Goal: Information Seeking & Learning: Learn about a topic

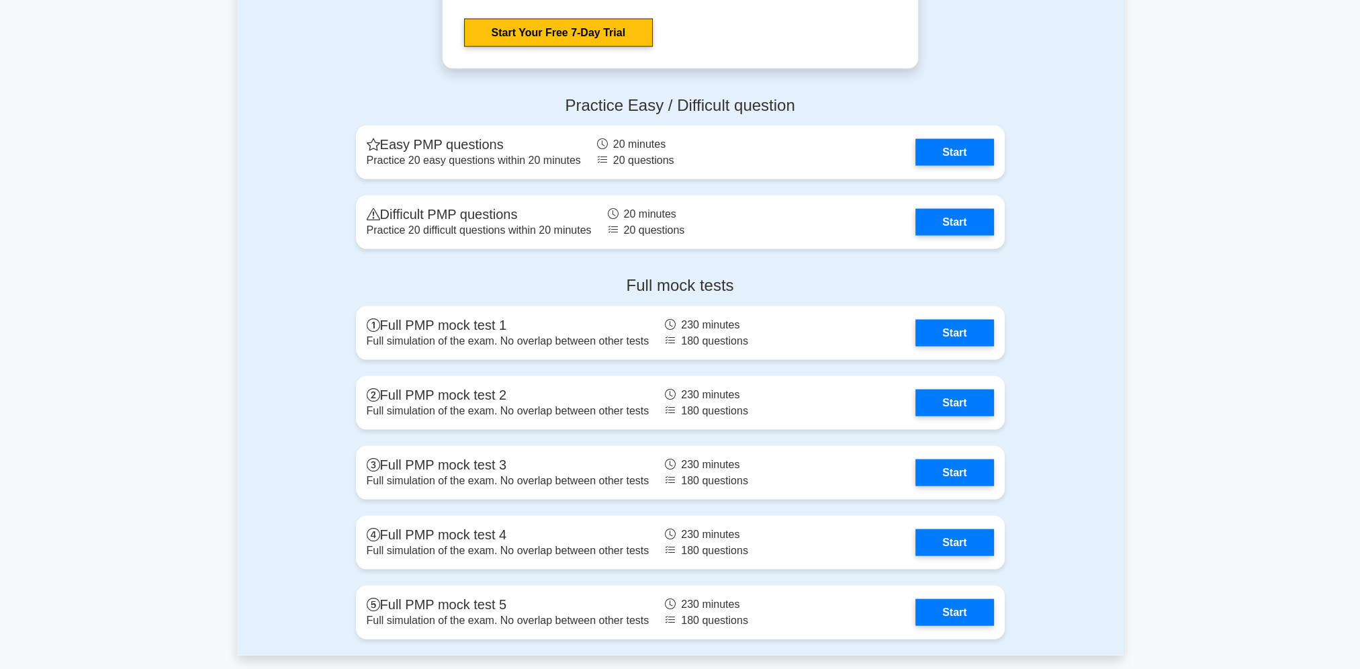
scroll to position [3628, 0]
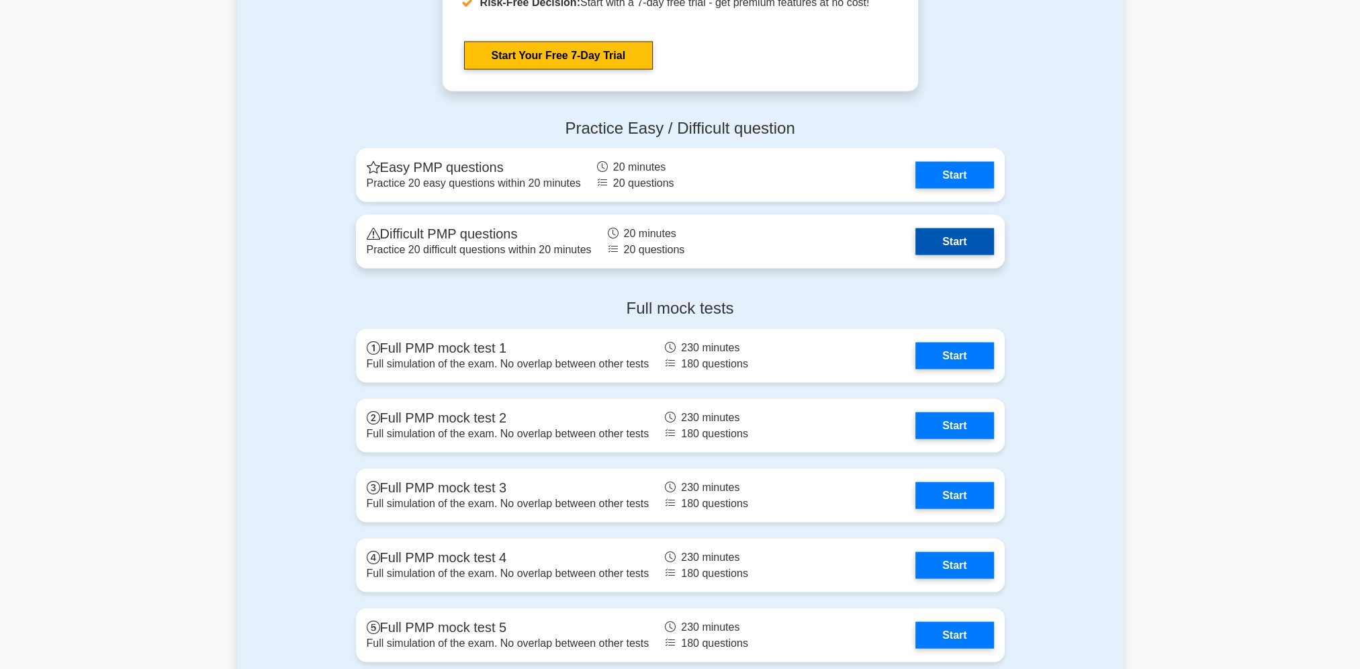
click at [957, 236] on link "Start" at bounding box center [955, 241] width 78 height 27
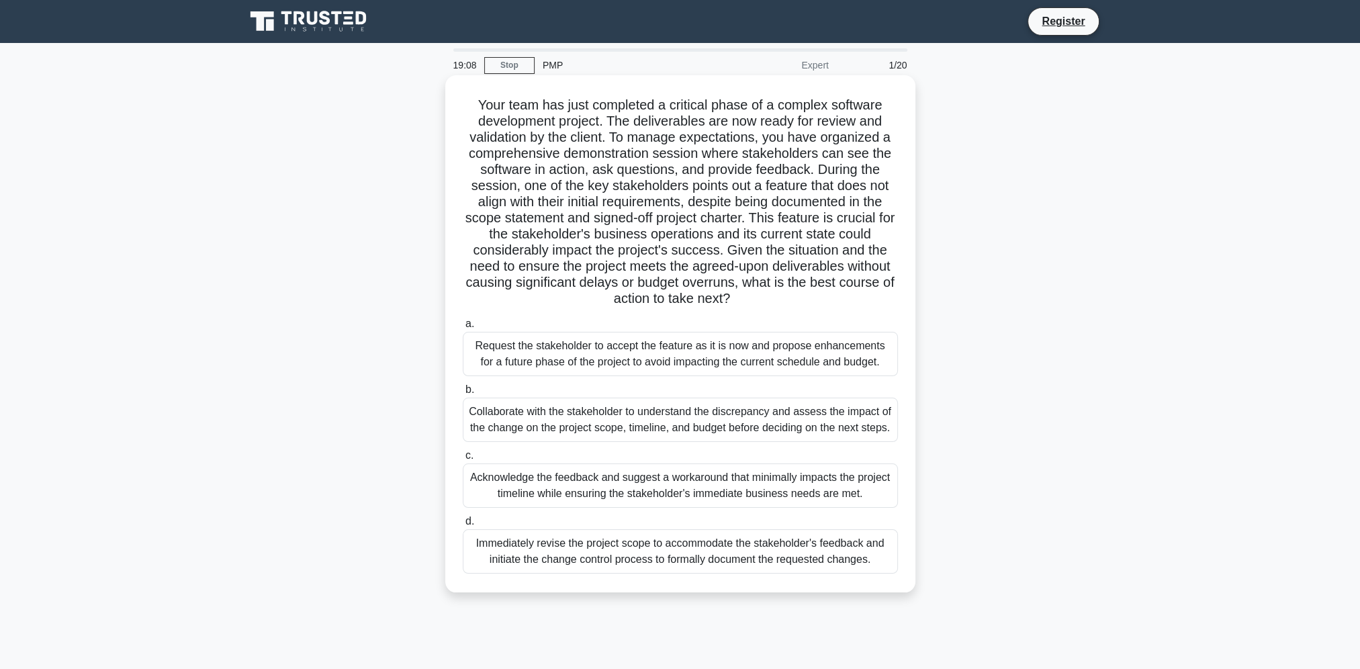
click at [776, 424] on div "Collaborate with the stakeholder to understand the discrepancy and assess the i…" at bounding box center [680, 420] width 435 height 44
click at [463, 394] on input "b. Collaborate with the stakeholder to understand the discrepancy and assess th…" at bounding box center [463, 390] width 0 height 9
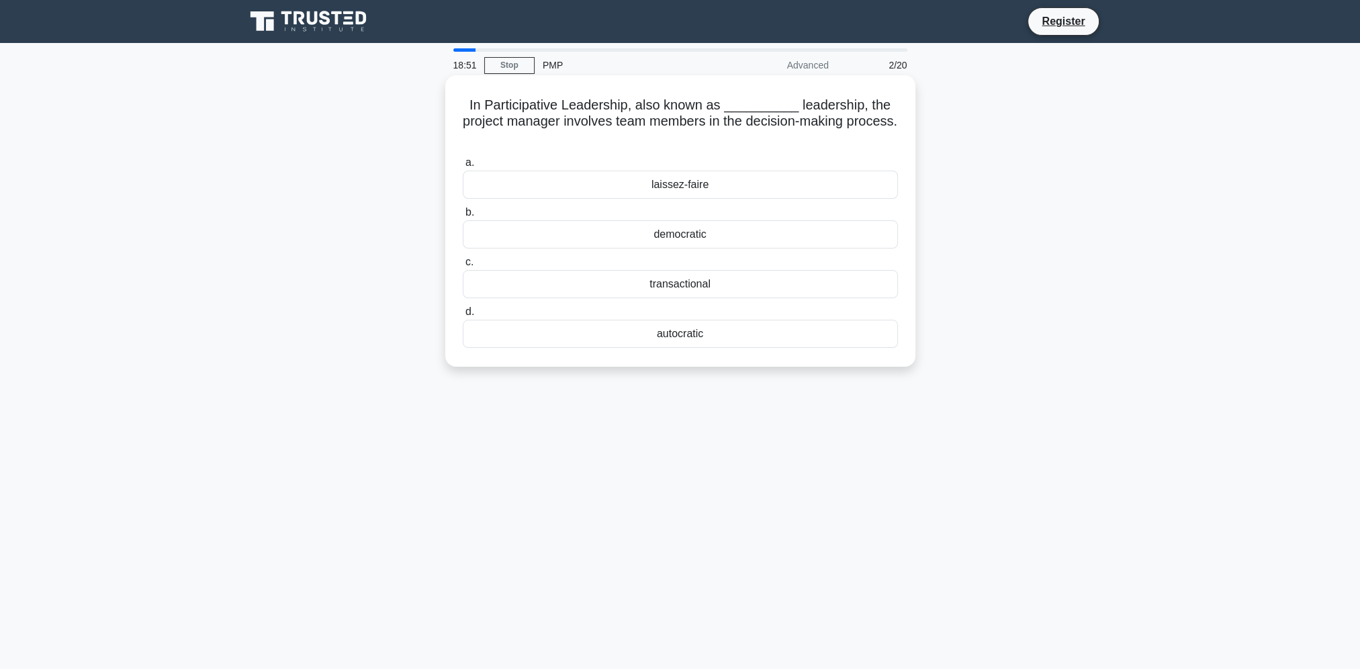
click at [687, 239] on div "democratic" at bounding box center [680, 234] width 435 height 28
click at [463, 217] on input "b. democratic" at bounding box center [463, 212] width 0 height 9
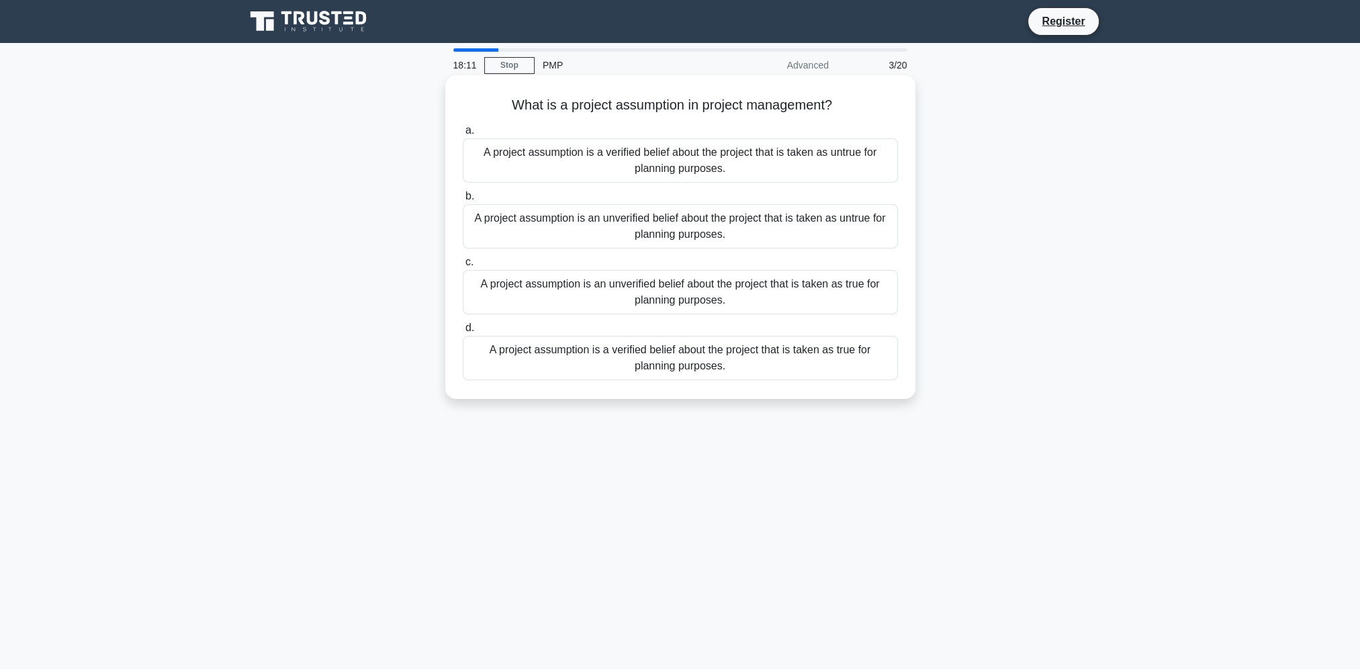
click at [658, 292] on div "A project assumption is an unverified belief about the project that is taken as…" at bounding box center [680, 292] width 435 height 44
click at [463, 267] on input "c. A project assumption is an unverified belief about the project that is taken…" at bounding box center [463, 262] width 0 height 9
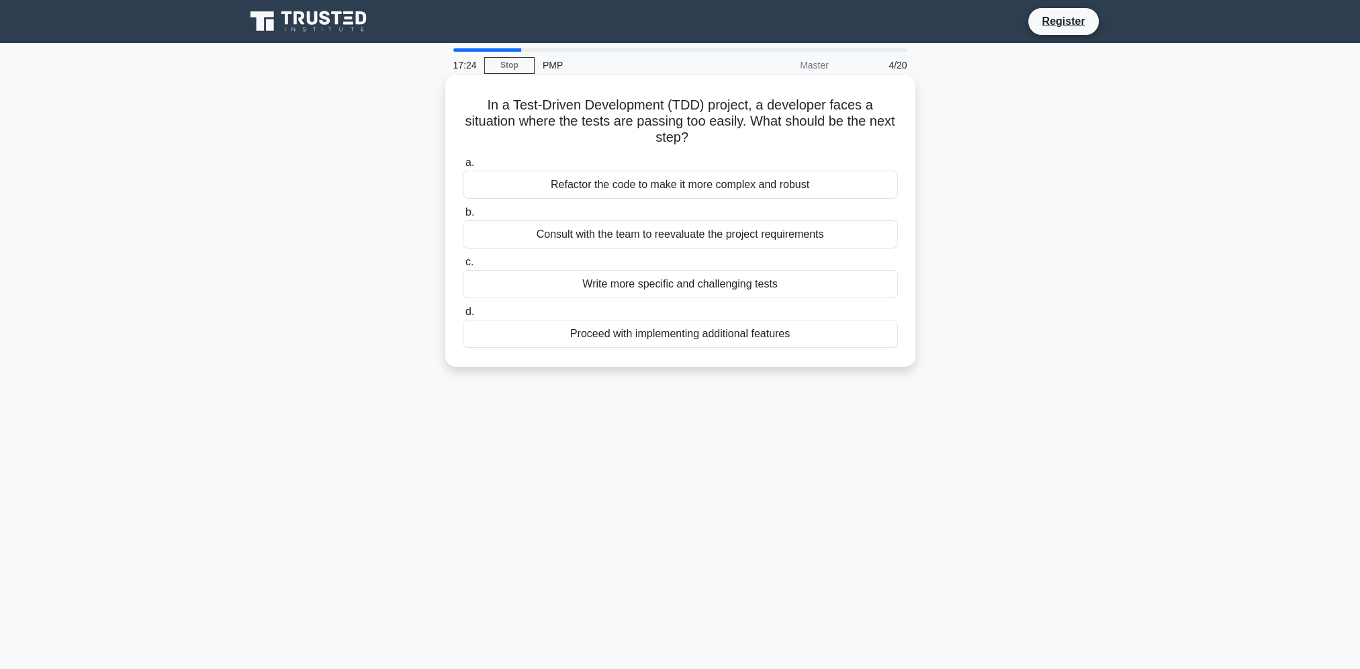
click at [695, 288] on div "Write more specific and challenging tests" at bounding box center [680, 284] width 435 height 28
click at [463, 267] on input "c. Write more specific and challenging tests" at bounding box center [463, 262] width 0 height 9
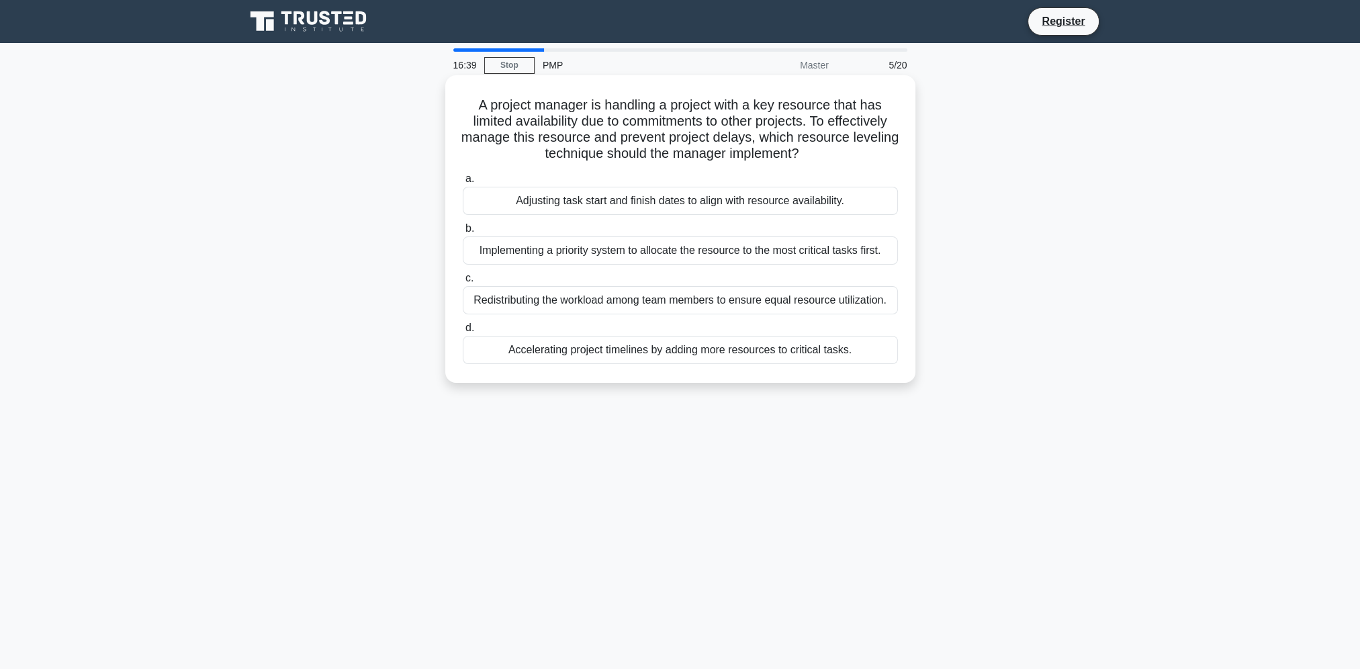
click at [637, 205] on div "Adjusting task start and finish dates to align with resource availability." at bounding box center [680, 201] width 435 height 28
click at [463, 183] on input "a. Adjusting task start and finish dates to align with resource availability." at bounding box center [463, 179] width 0 height 9
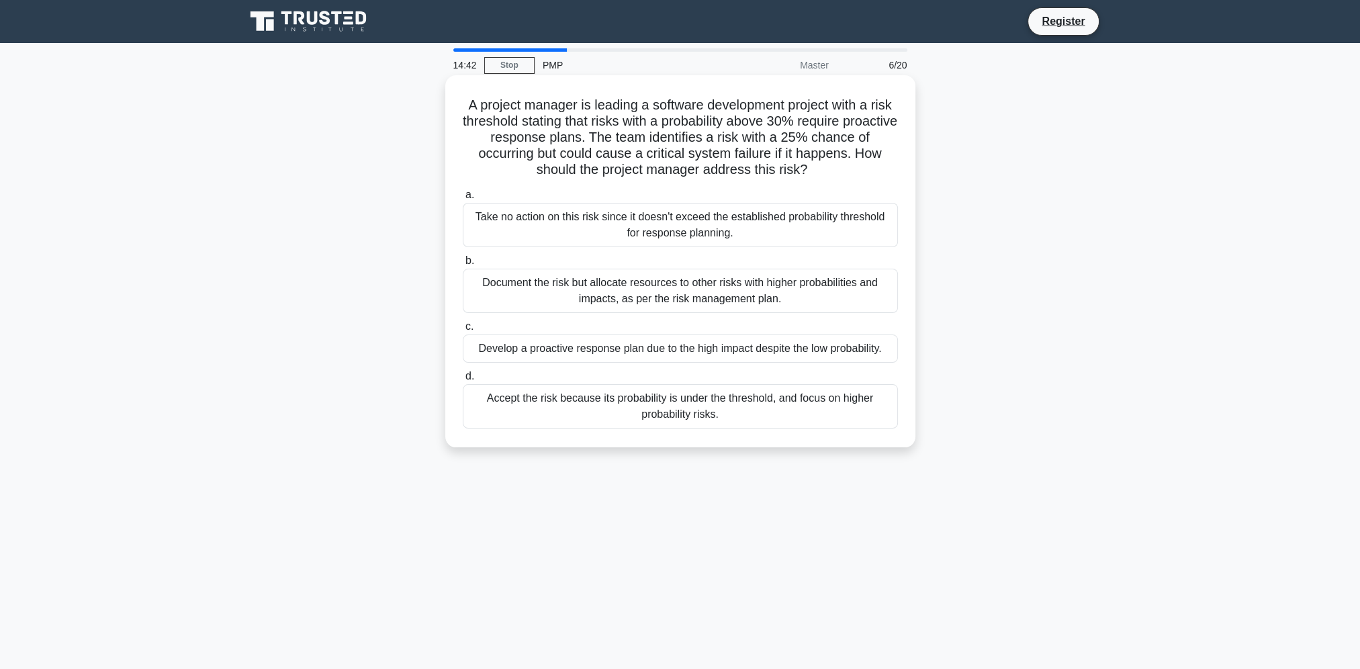
click at [613, 352] on div "Develop a proactive response plan due to the high impact despite the low probab…" at bounding box center [680, 349] width 435 height 28
click at [463, 331] on input "c. Develop a proactive response plan due to the high impact despite the low pro…" at bounding box center [463, 326] width 0 height 9
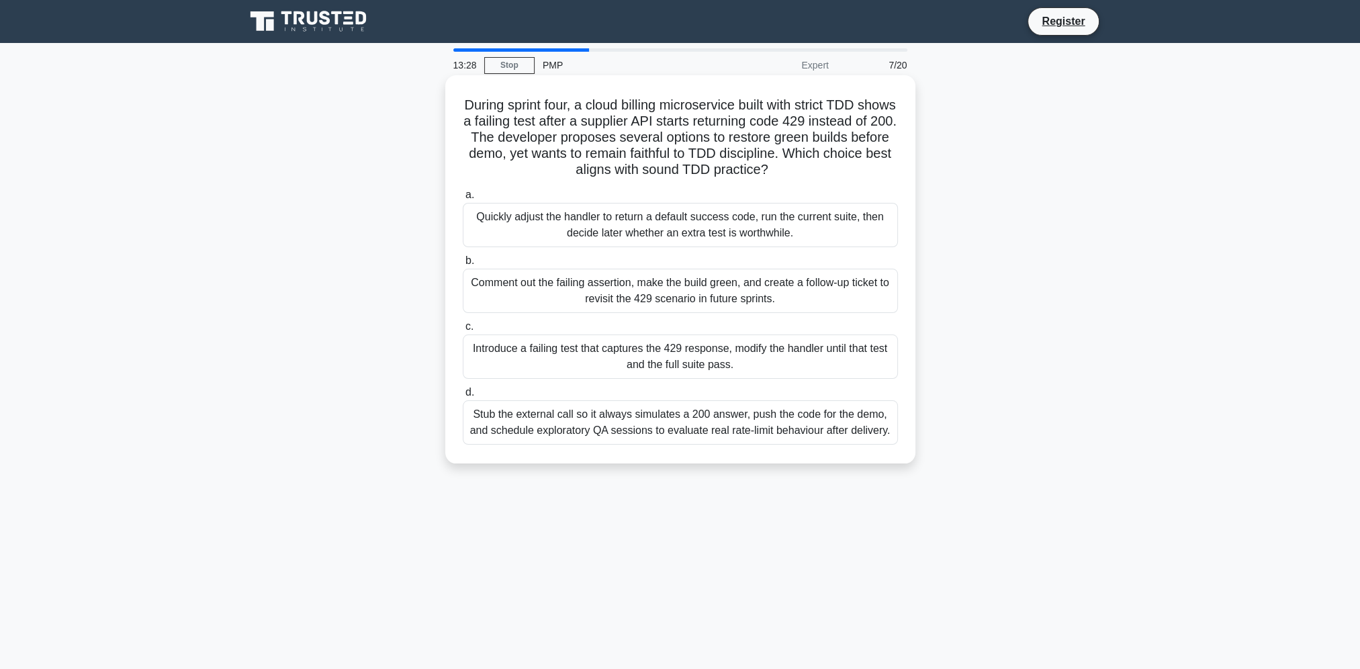
click at [676, 361] on div "Introduce a failing test that captures the 429 response, modify the handler unt…" at bounding box center [680, 357] width 435 height 44
click at [463, 331] on input "c. Introduce a failing test that captures the 429 response, modify the handler …" at bounding box center [463, 326] width 0 height 9
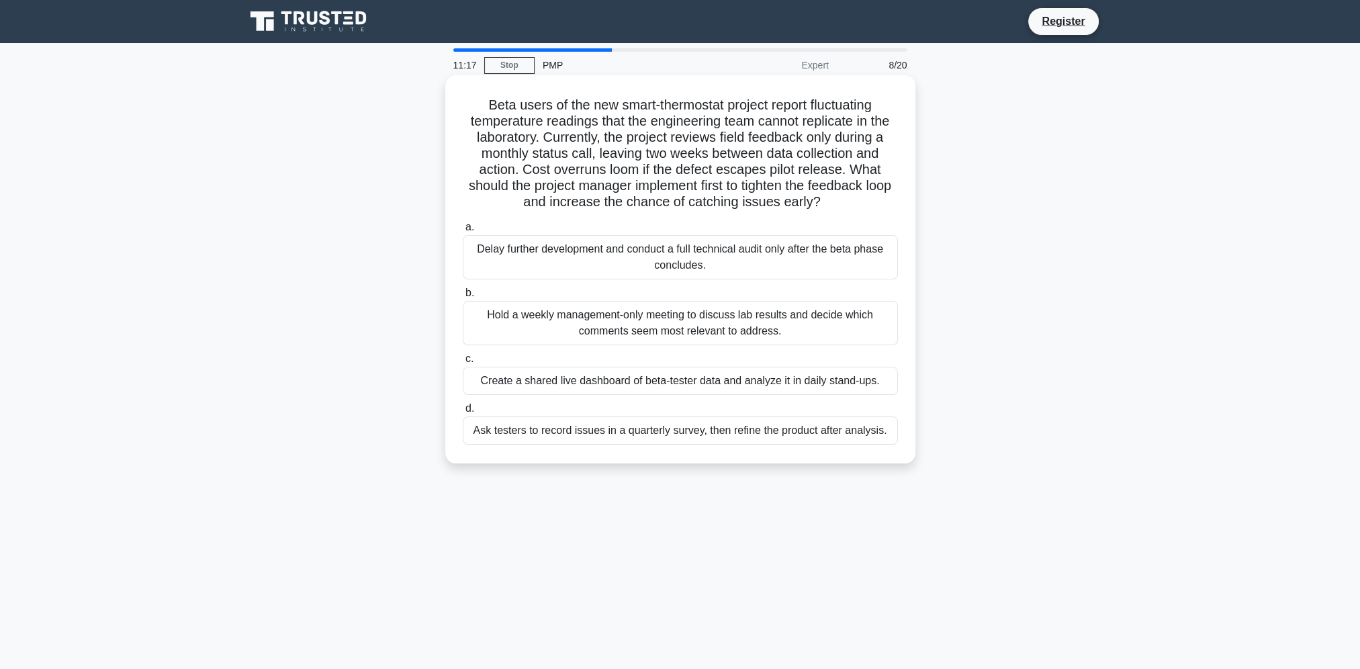
click at [736, 326] on div "Hold a weekly management-only meeting to discuss lab results and decide which c…" at bounding box center [680, 323] width 435 height 44
click at [463, 298] on input "b. Hold a weekly management-only meeting to discuss lab results and decide whic…" at bounding box center [463, 293] width 0 height 9
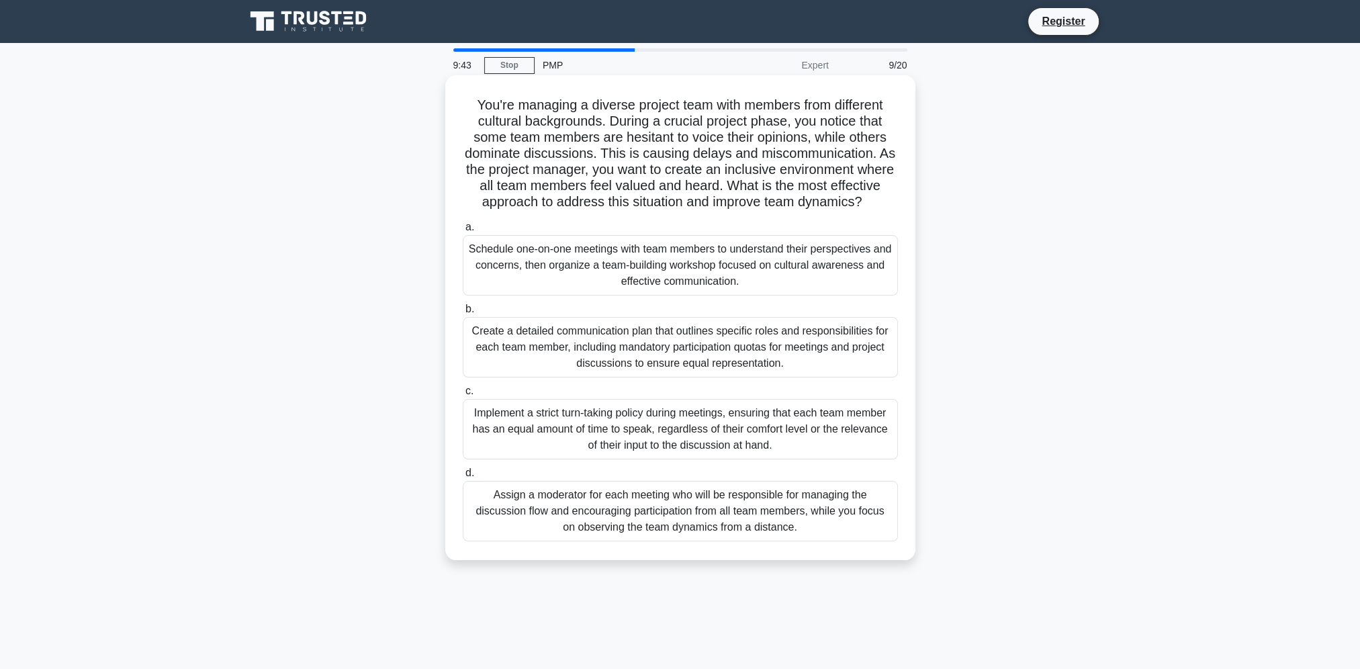
click at [686, 285] on div "Schedule one-on-one meetings with team members to understand their perspectives…" at bounding box center [680, 265] width 435 height 60
click at [463, 232] on input "a. Schedule one-on-one meetings with team members to understand their perspecti…" at bounding box center [463, 227] width 0 height 9
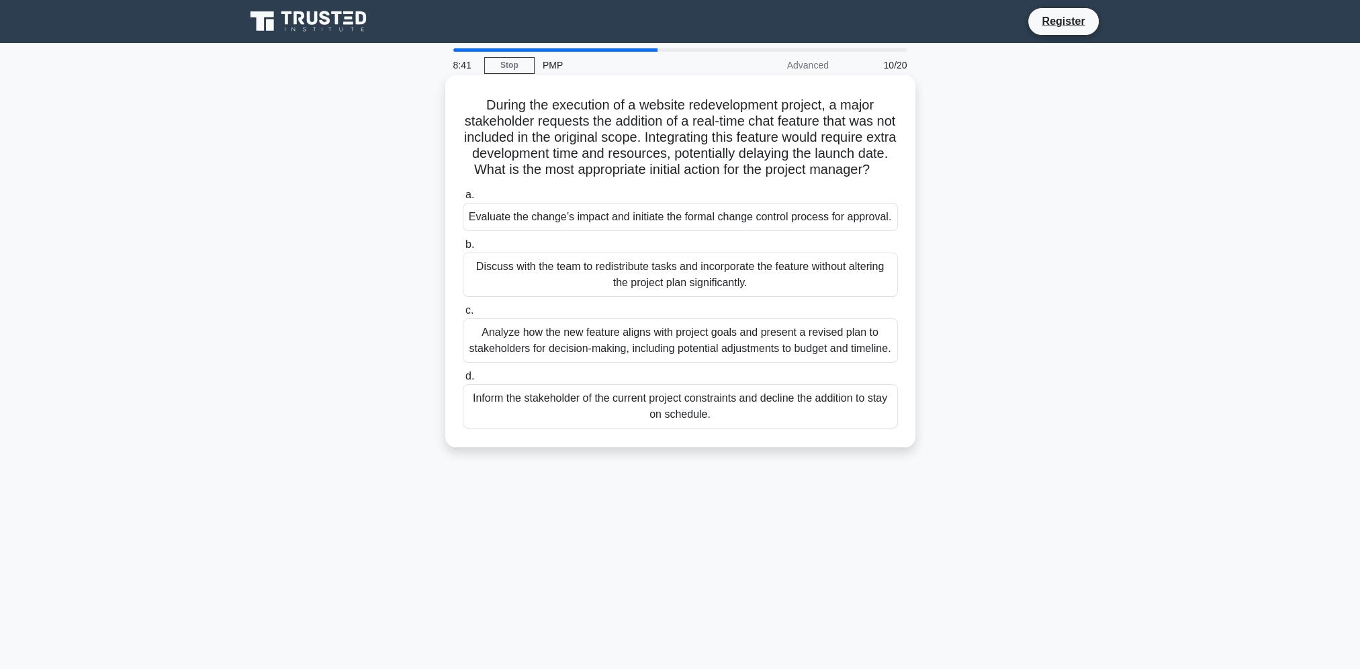
click at [562, 359] on div "Analyze how the new feature aligns with project goals and present a revised pla…" at bounding box center [680, 340] width 435 height 44
click at [463, 315] on input "c. Analyze how the new feature aligns with project goals and present a revised …" at bounding box center [463, 310] width 0 height 9
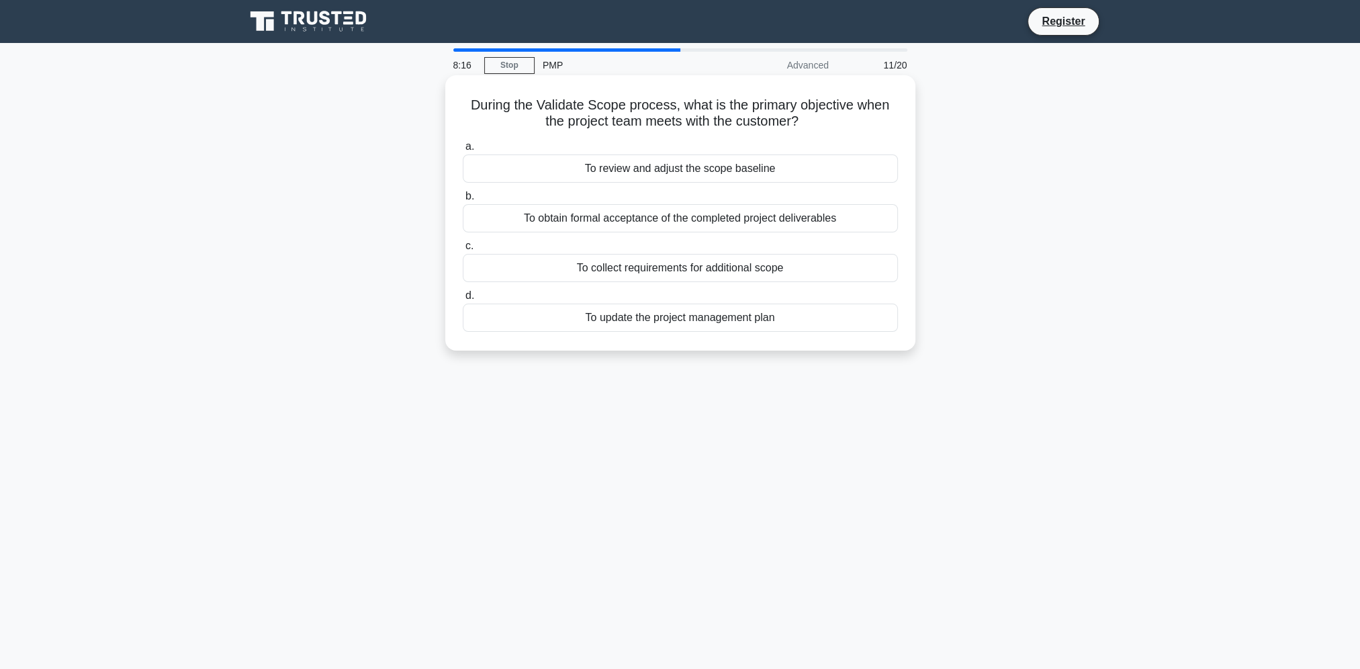
click at [621, 223] on div "To obtain formal acceptance of the completed project deliverables" at bounding box center [680, 218] width 435 height 28
click at [463, 201] on input "b. To obtain formal acceptance of the completed project deliverables" at bounding box center [463, 196] width 0 height 9
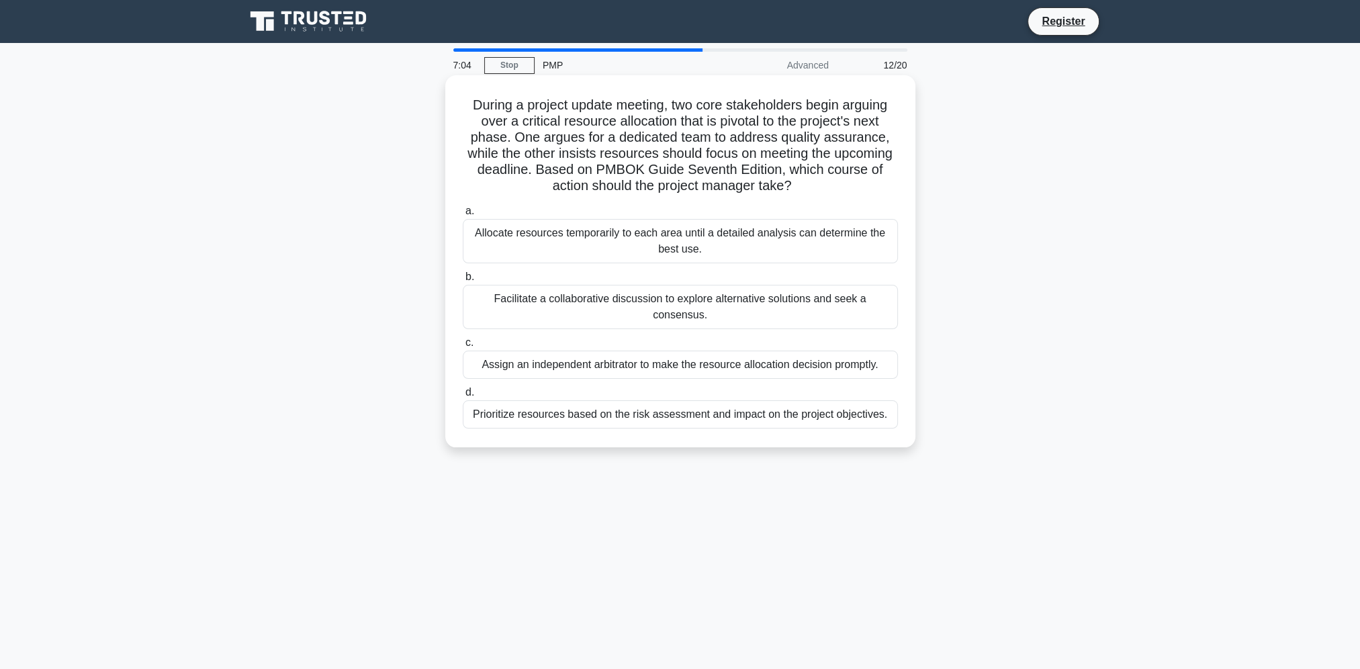
click at [604, 302] on div "Facilitate a collaborative discussion to explore alternative solutions and seek…" at bounding box center [680, 307] width 435 height 44
click at [463, 281] on input "b. Facilitate a collaborative discussion to explore alternative solutions and s…" at bounding box center [463, 277] width 0 height 9
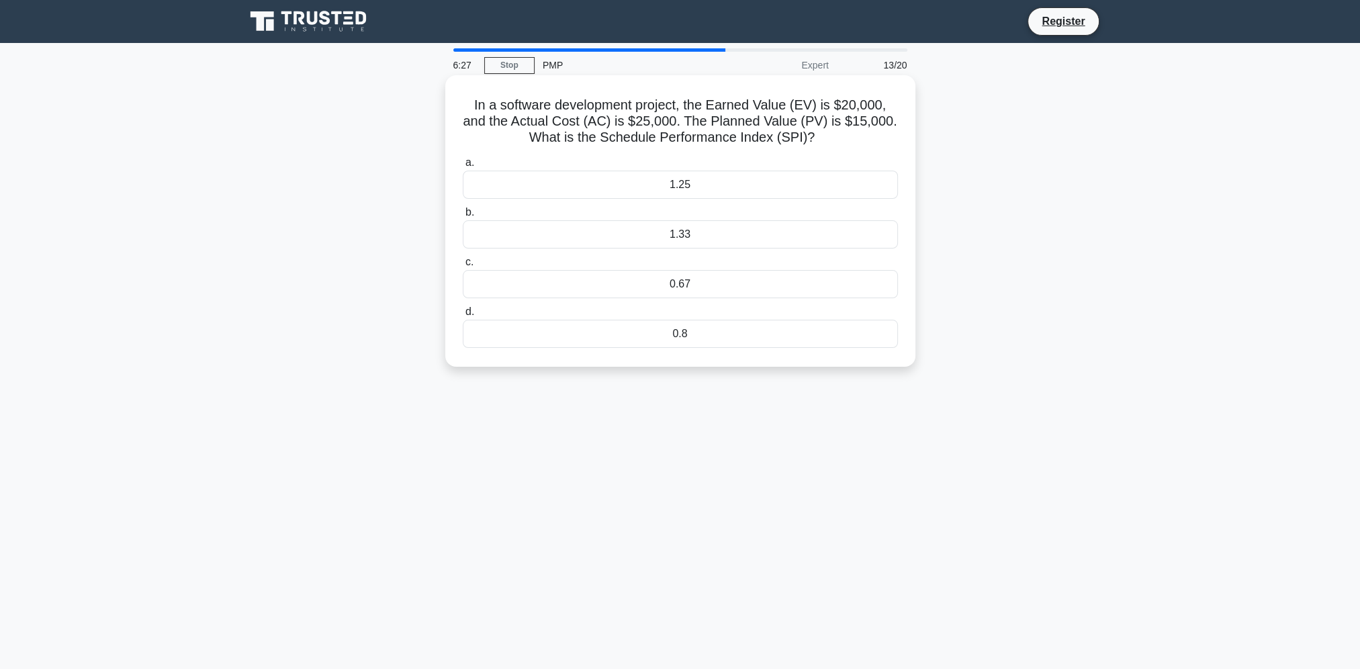
click at [509, 239] on div "1.33" at bounding box center [680, 234] width 435 height 28
click at [463, 217] on input "b. 1.33" at bounding box center [463, 212] width 0 height 9
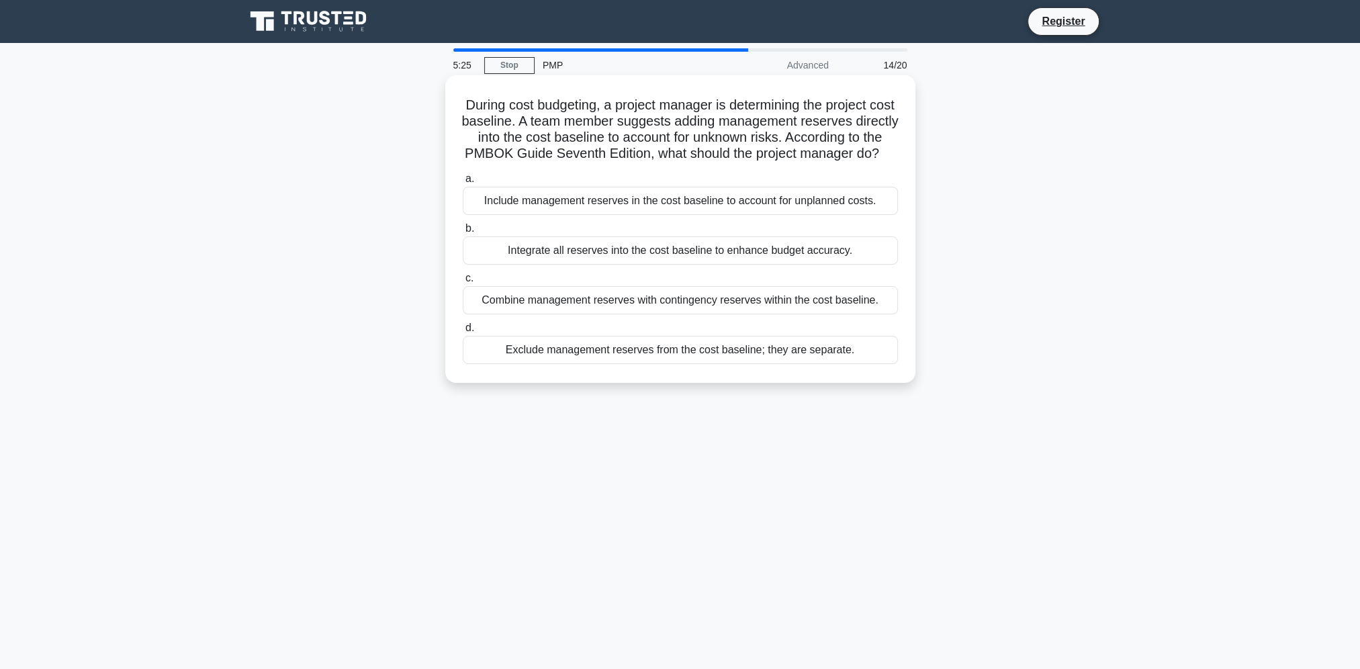
click at [641, 314] on div "Combine management reserves with contingency reserves within the cost baseline." at bounding box center [680, 300] width 435 height 28
click at [463, 283] on input "c. Combine management reserves with contingency reserves within the cost baseli…" at bounding box center [463, 278] width 0 height 9
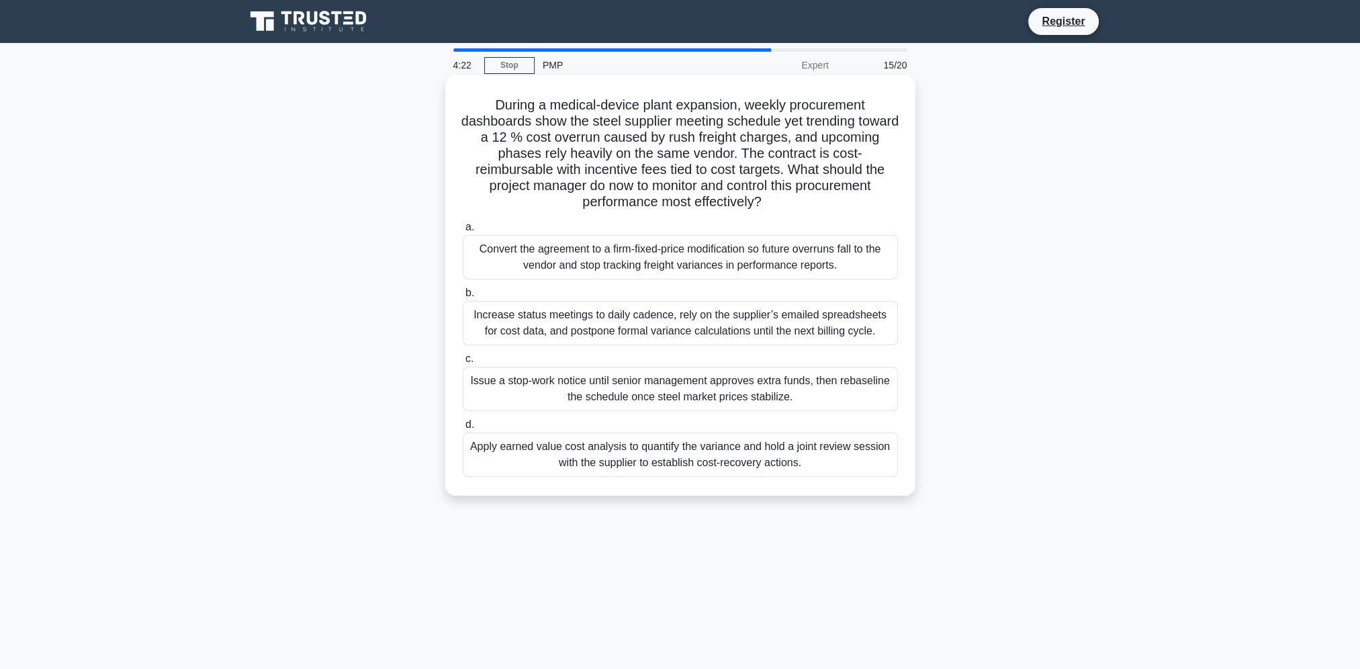
click at [789, 453] on div "Apply earned value cost analysis to quantify the variance and hold a joint revi…" at bounding box center [680, 455] width 435 height 44
click at [463, 429] on input "d. Apply earned value cost analysis to quantify the variance and hold a joint r…" at bounding box center [463, 425] width 0 height 9
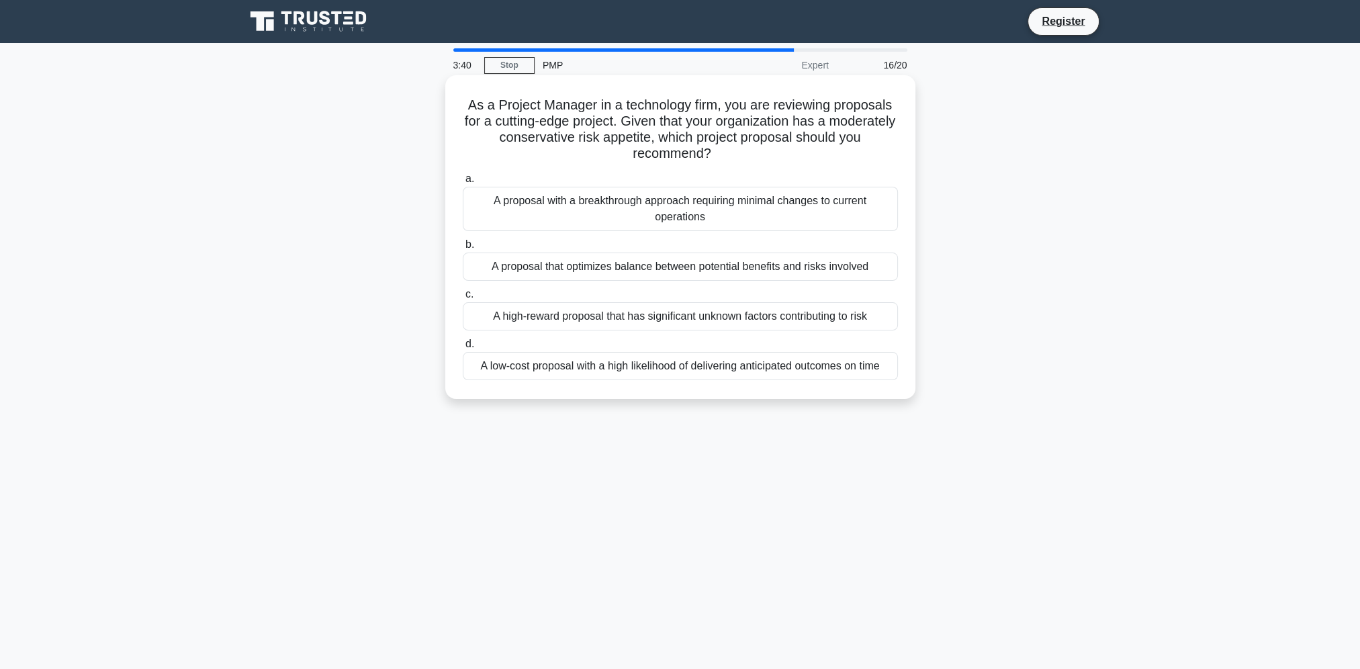
click at [701, 272] on div "A proposal that optimizes balance between potential benefits and risks involved" at bounding box center [680, 267] width 435 height 28
click at [463, 249] on input "b. A proposal that optimizes balance between potential benefits and risks invol…" at bounding box center [463, 244] width 0 height 9
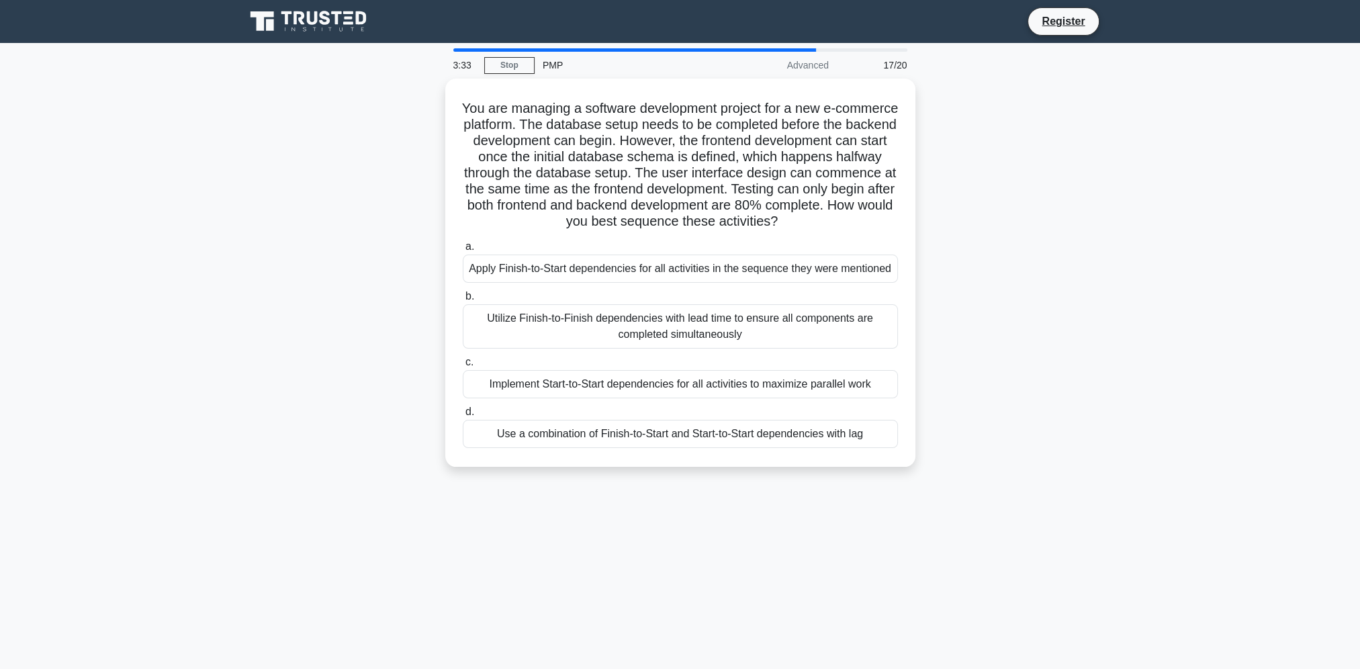
drag, startPoint x: 793, startPoint y: 52, endPoint x: 798, endPoint y: 58, distance: 7.7
click at [793, 52] on div "Advanced" at bounding box center [778, 65] width 118 height 27
click at [809, 67] on div "Advanced" at bounding box center [778, 65] width 118 height 27
click at [554, 64] on div "PMP" at bounding box center [627, 65] width 185 height 27
click at [716, 388] on div "Implement Start-to-Start dependencies for all activities to maximize parallel w…" at bounding box center [680, 381] width 435 height 28
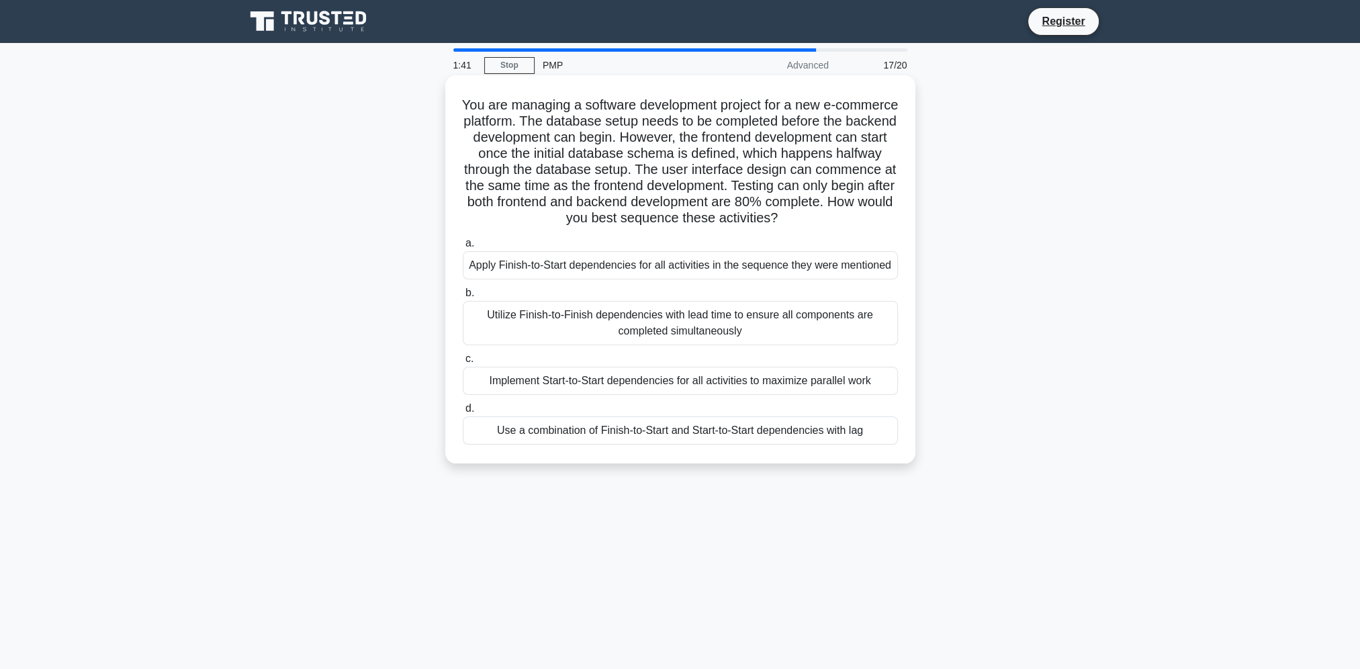
click at [463, 363] on input "c. Implement Start-to-Start dependencies for all activities to maximize paralle…" at bounding box center [463, 359] width 0 height 9
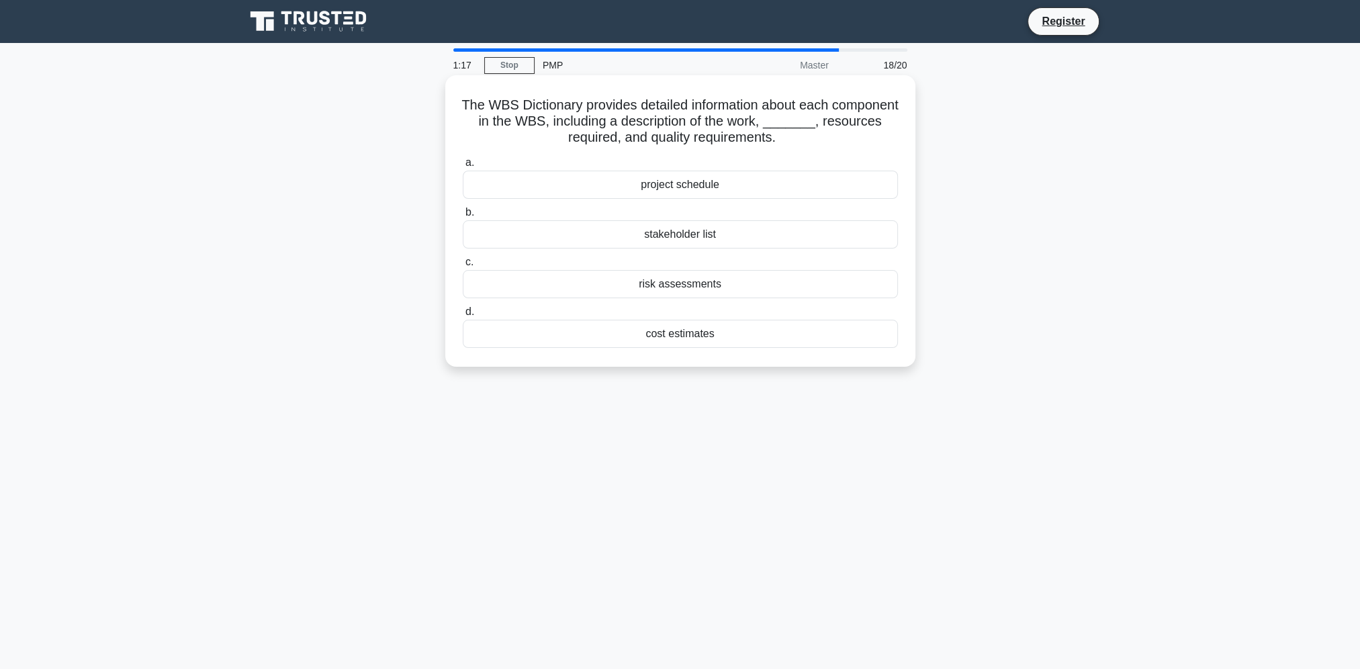
click at [695, 184] on div "project schedule" at bounding box center [680, 185] width 435 height 28
click at [463, 167] on input "a. project schedule" at bounding box center [463, 163] width 0 height 9
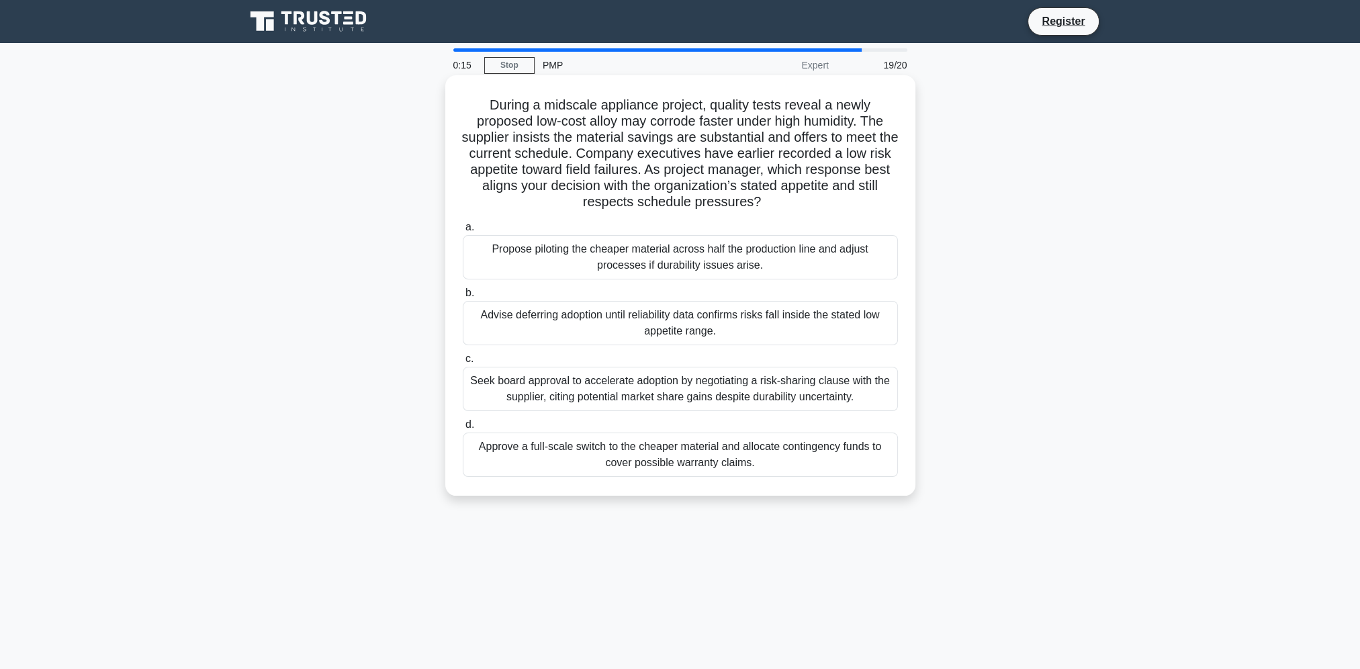
click at [750, 327] on div "Advise deferring adoption until reliability data confirms risks fall inside the…" at bounding box center [680, 323] width 435 height 44
click at [463, 298] on input "b. Advise deferring adoption until reliability data confirms risks fall inside …" at bounding box center [463, 293] width 0 height 9
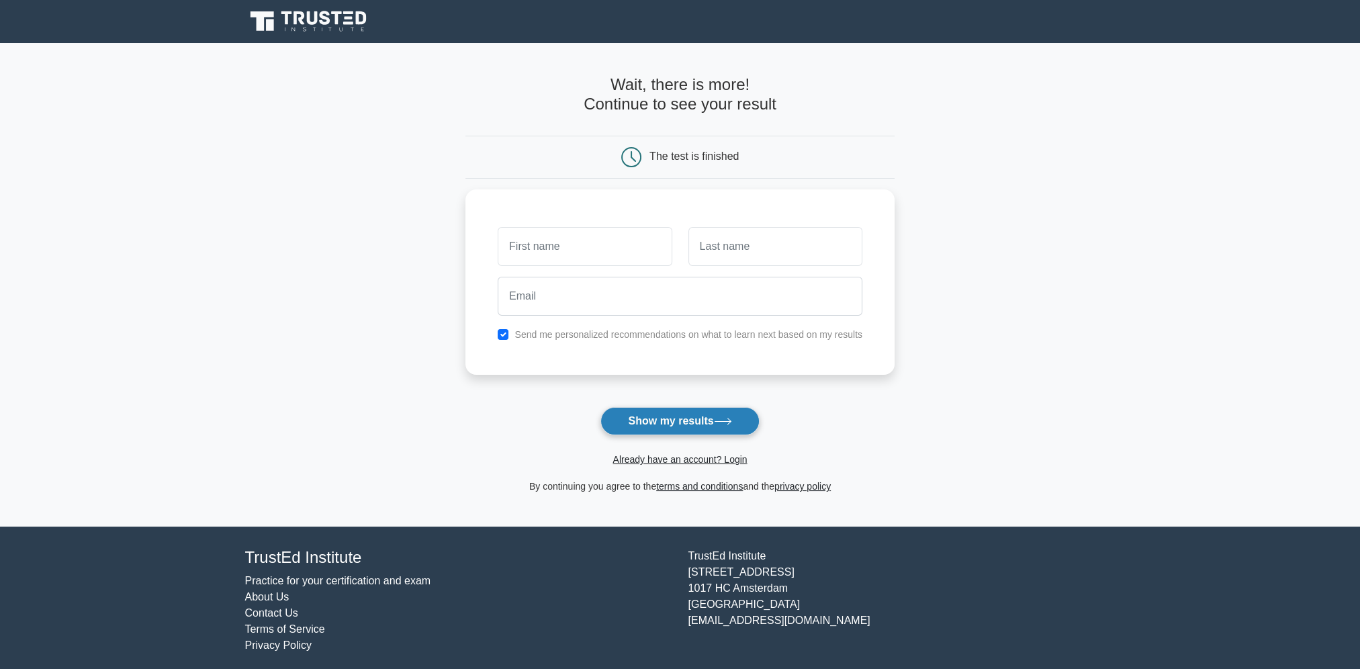
click at [699, 415] on button "Show my results" at bounding box center [680, 421] width 159 height 28
click at [544, 243] on input "text" at bounding box center [585, 243] width 174 height 39
type input "kabir"
click at [503, 331] on input "checkbox" at bounding box center [503, 331] width 11 height 11
checkbox input "false"
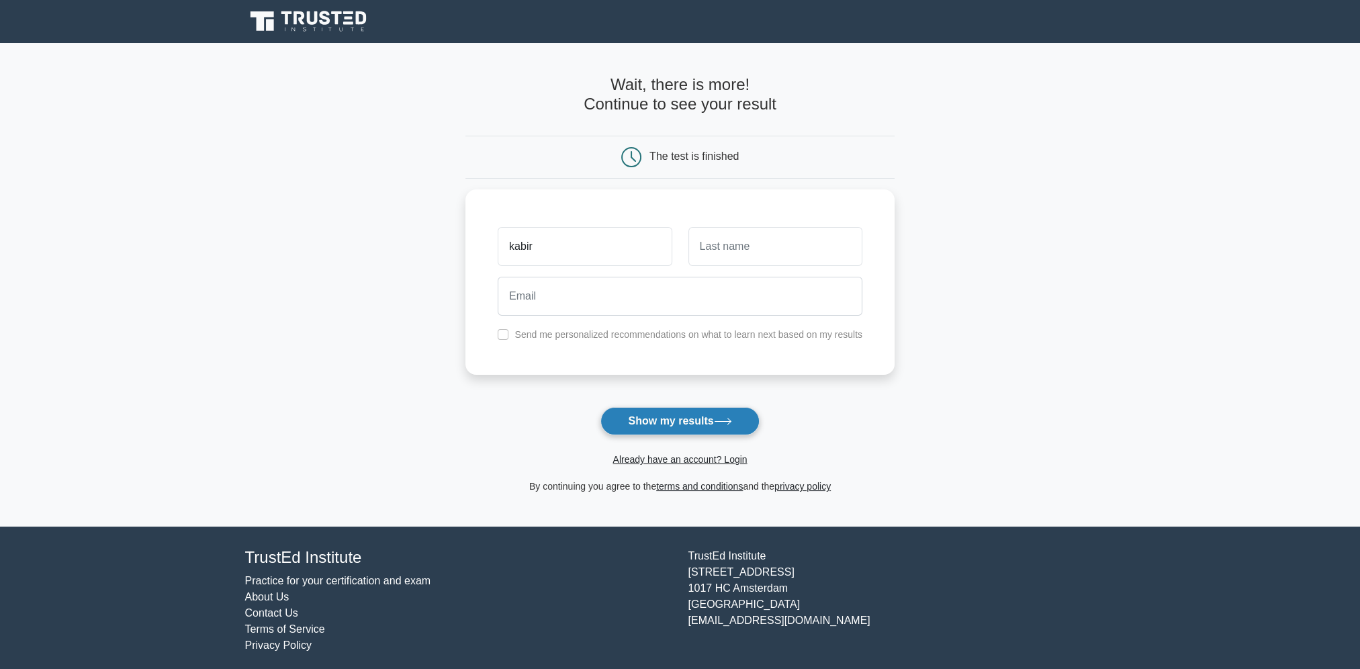
click at [674, 418] on button "Show my results" at bounding box center [680, 421] width 159 height 28
type input "rahman"
click at [693, 418] on button "Show my results" at bounding box center [680, 421] width 159 height 28
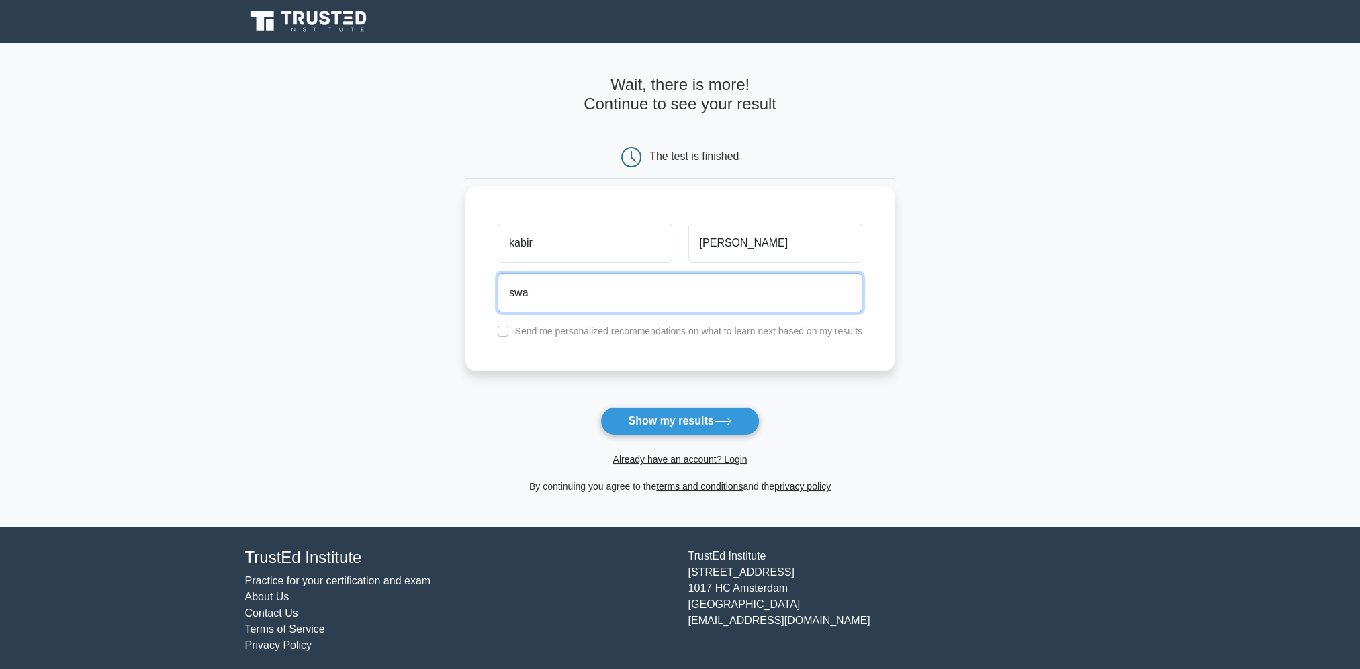
type input "swamiul@gmail.com"
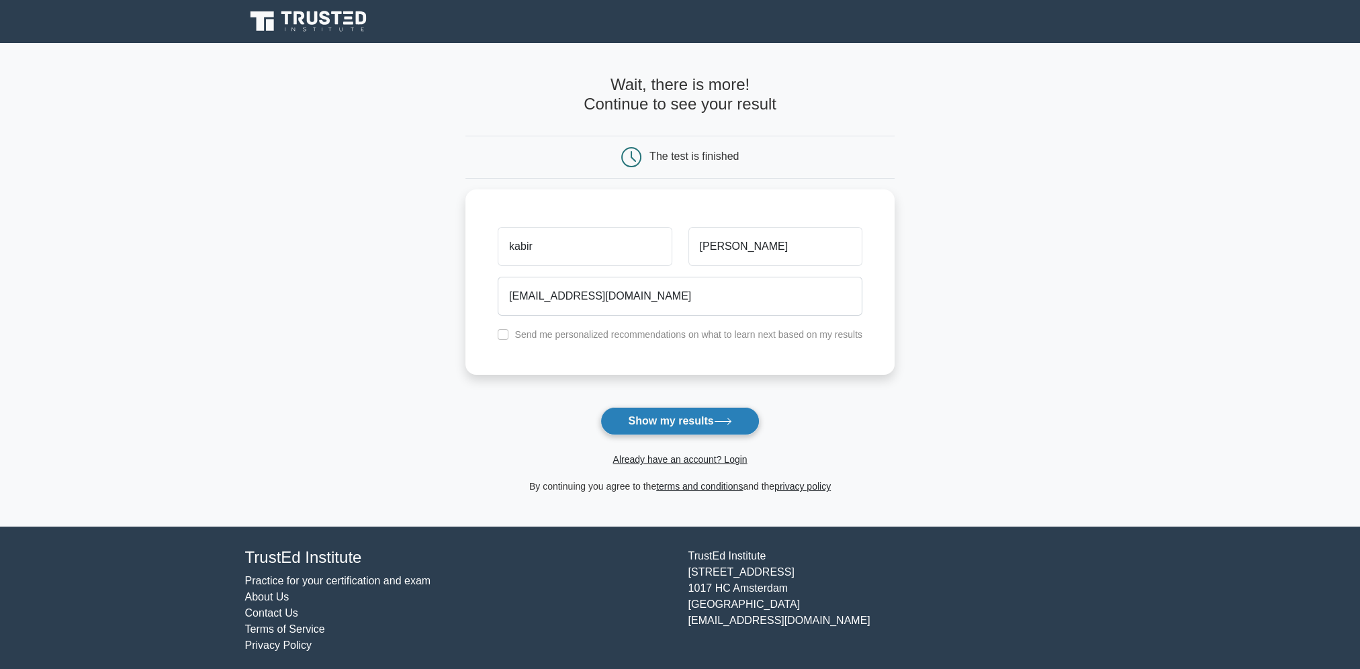
click at [680, 423] on button "Show my results" at bounding box center [680, 421] width 159 height 28
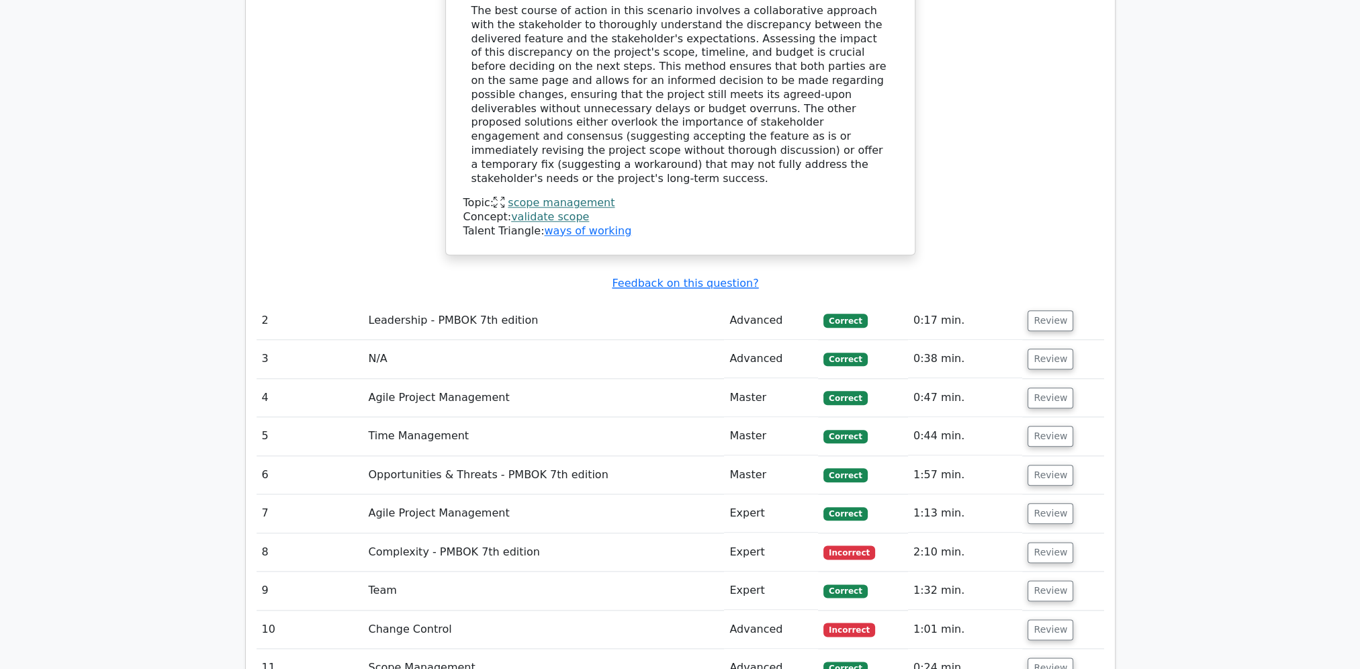
scroll to position [2015, 0]
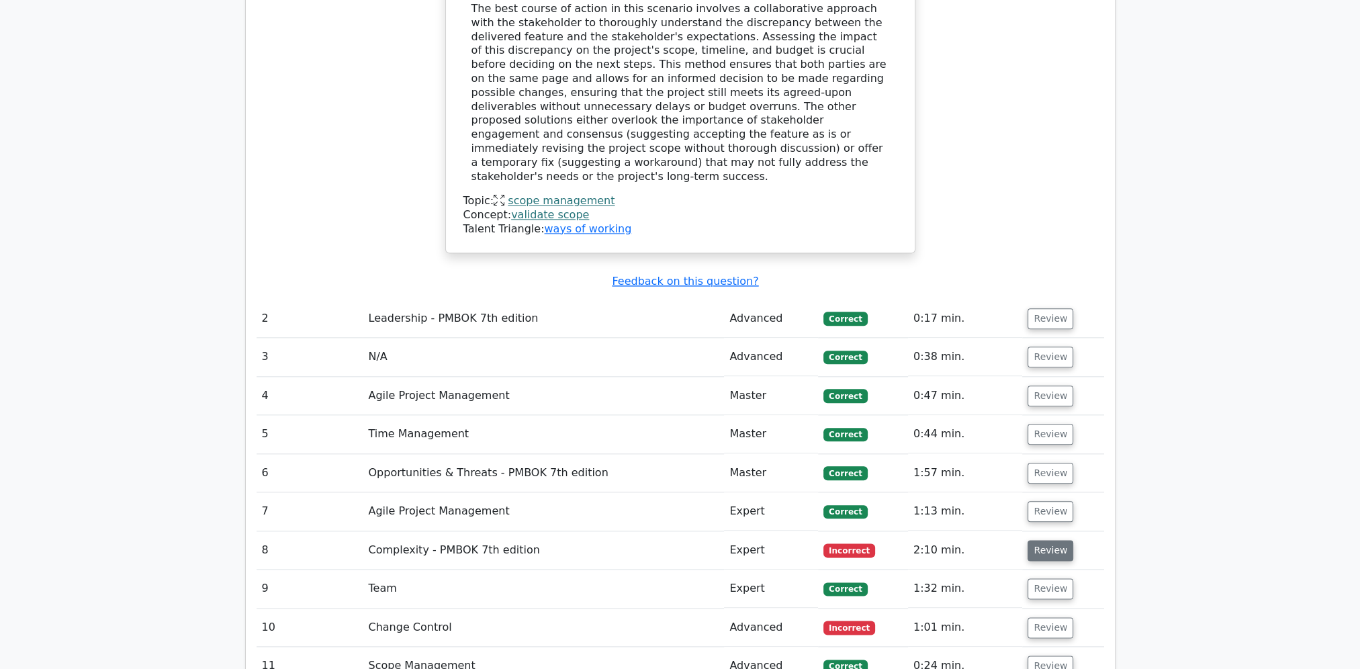
click at [1038, 540] on button "Review" at bounding box center [1051, 550] width 46 height 21
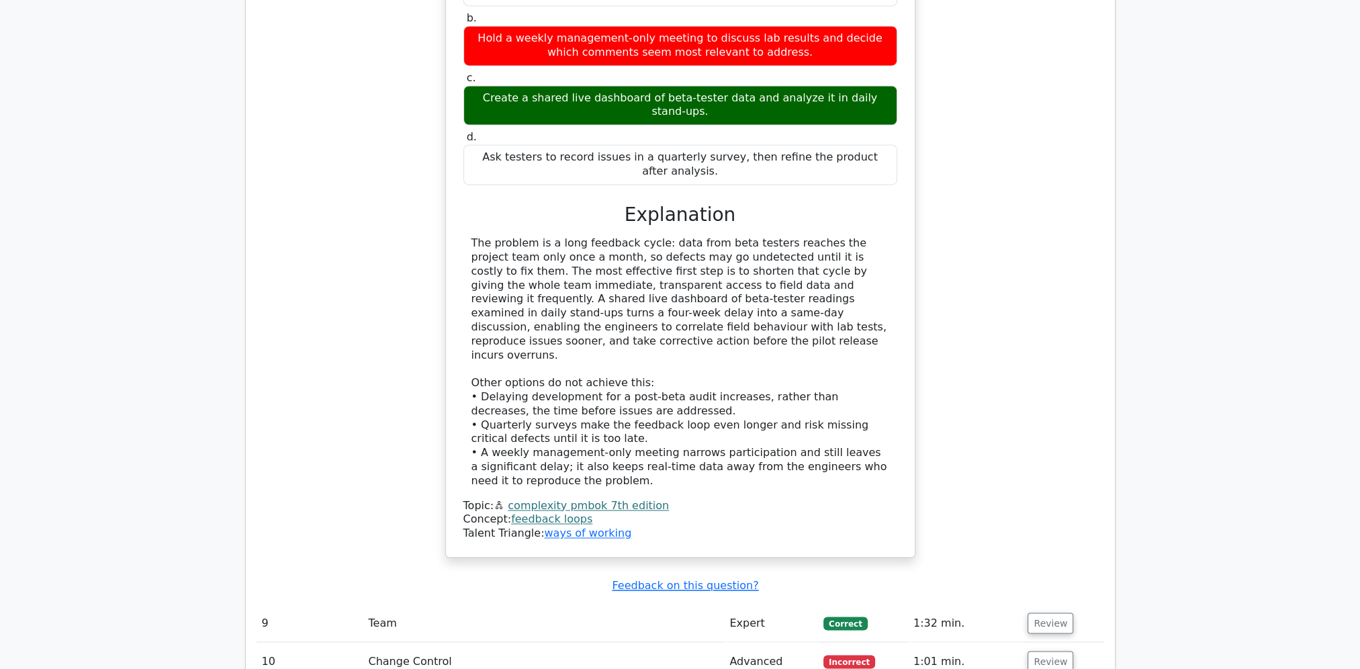
scroll to position [2821, 0]
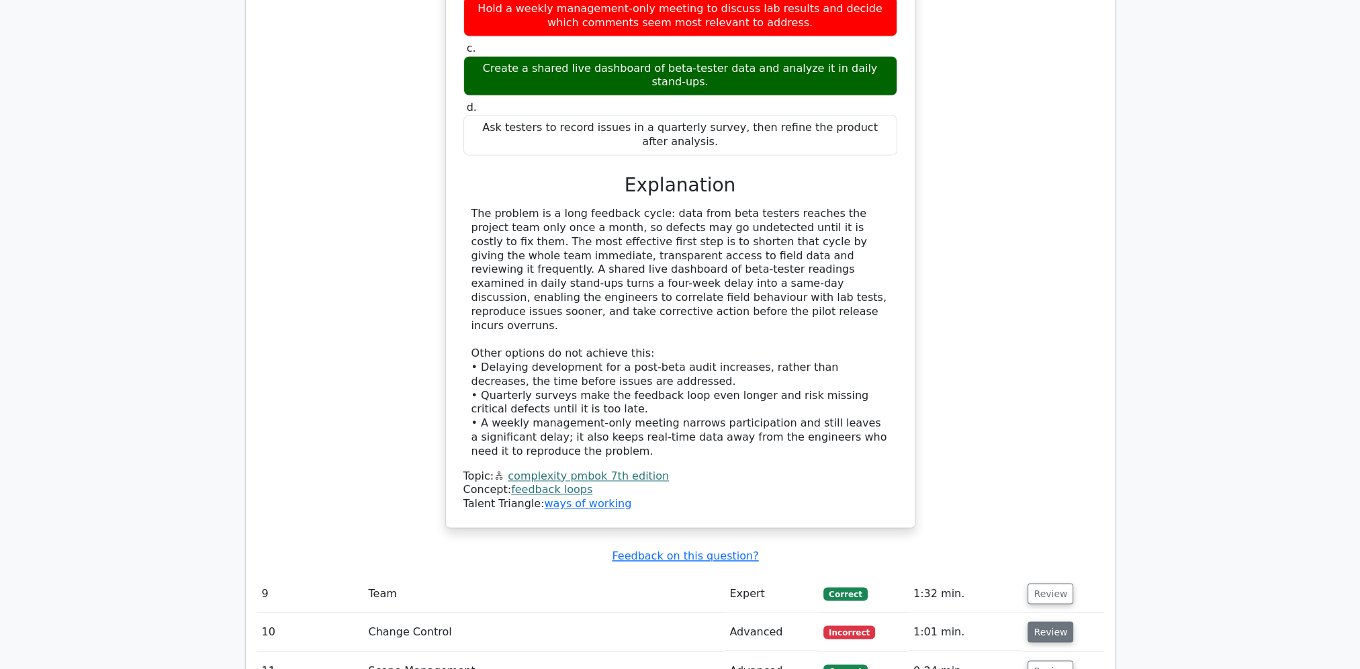
click at [1051, 621] on button "Review" at bounding box center [1051, 631] width 46 height 21
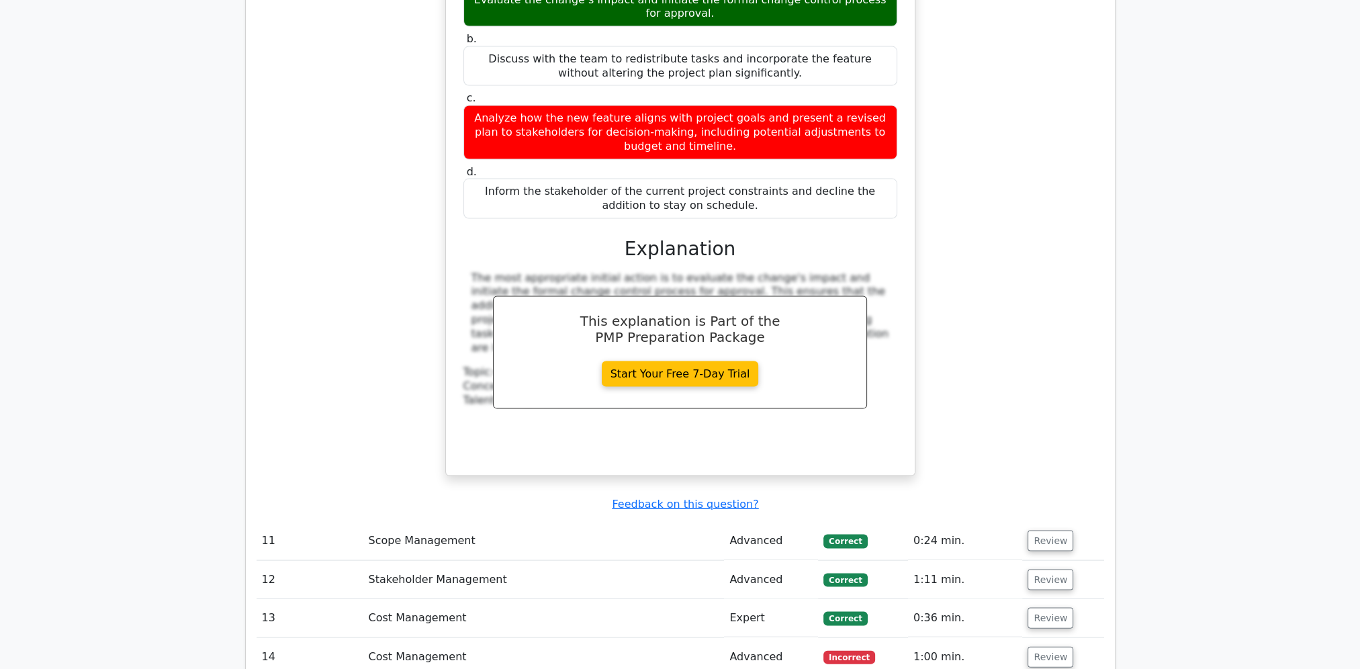
scroll to position [3628, 0]
click at [734, 638] on td "Advanced" at bounding box center [771, 657] width 94 height 38
click at [1041, 646] on button "Review" at bounding box center [1051, 656] width 46 height 21
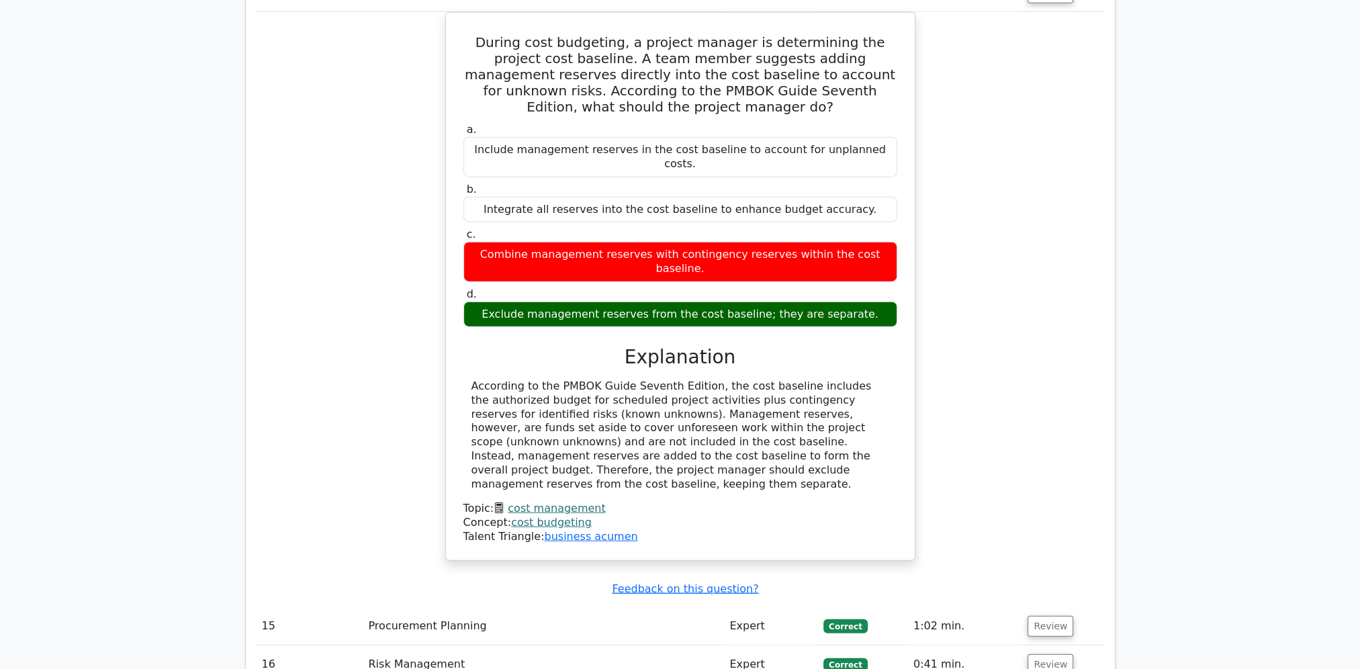
scroll to position [4299, 0]
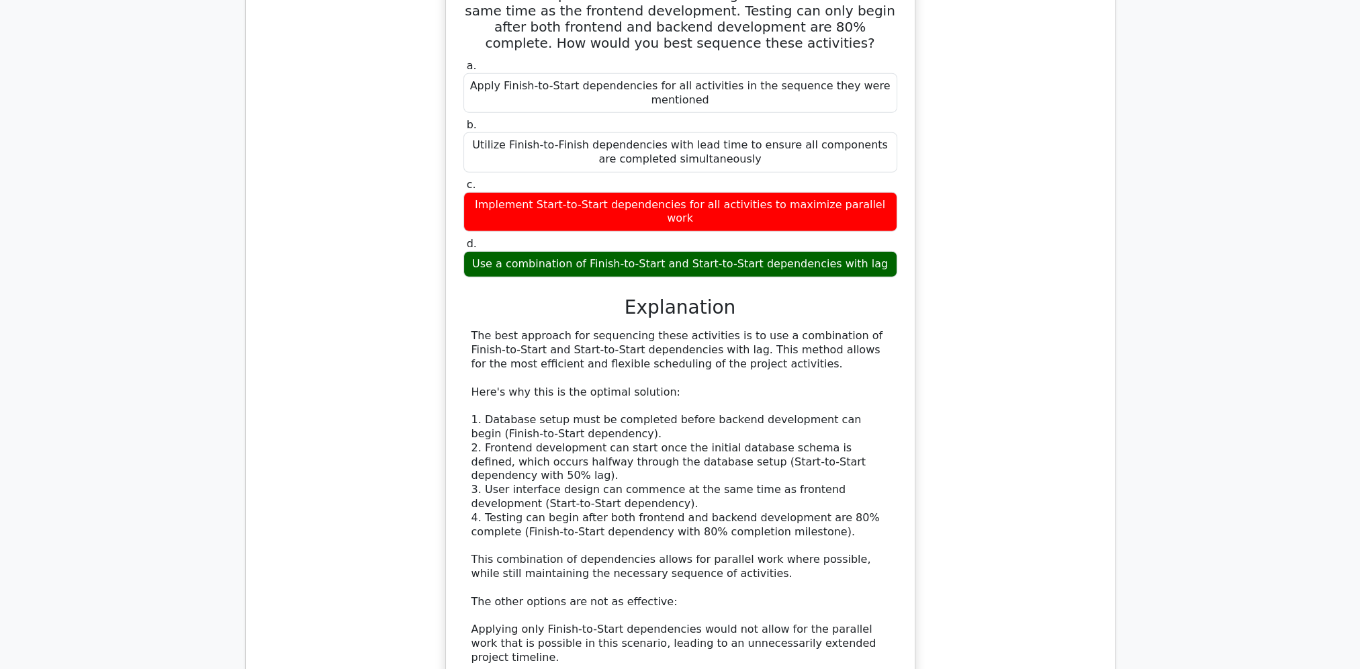
scroll to position [5173, 0]
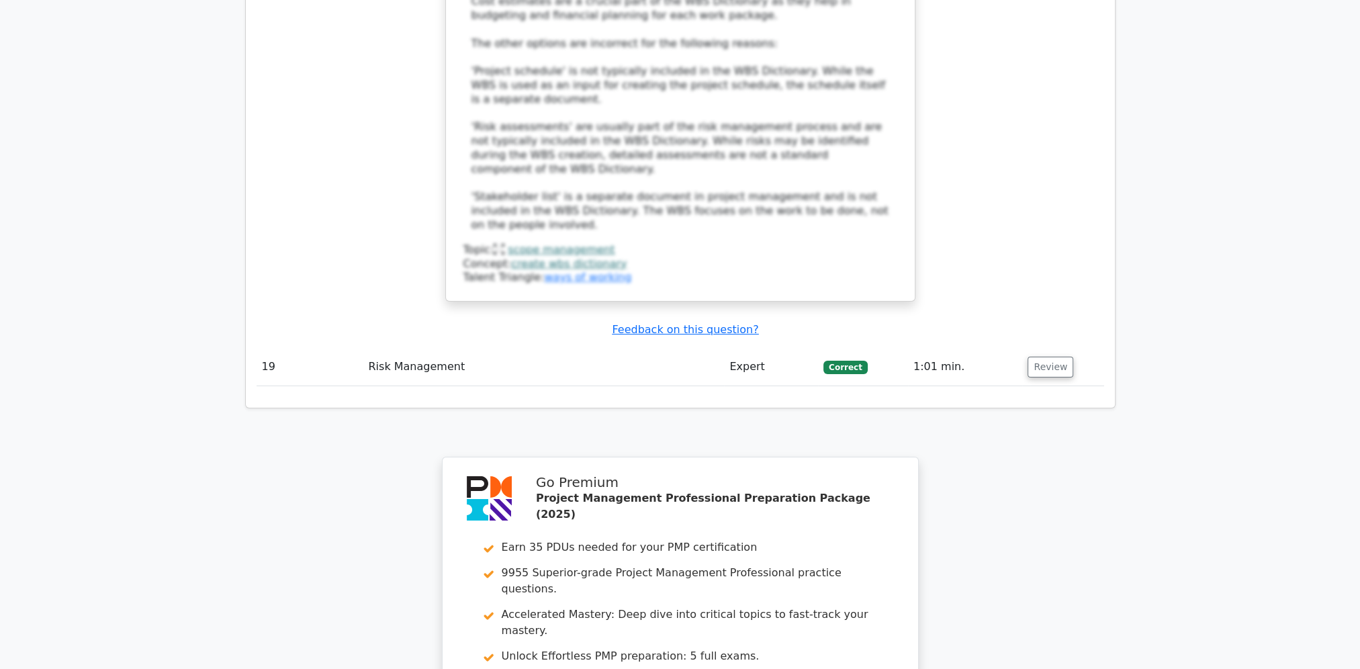
scroll to position [6559, 0]
